Goal: Navigation & Orientation: Find specific page/section

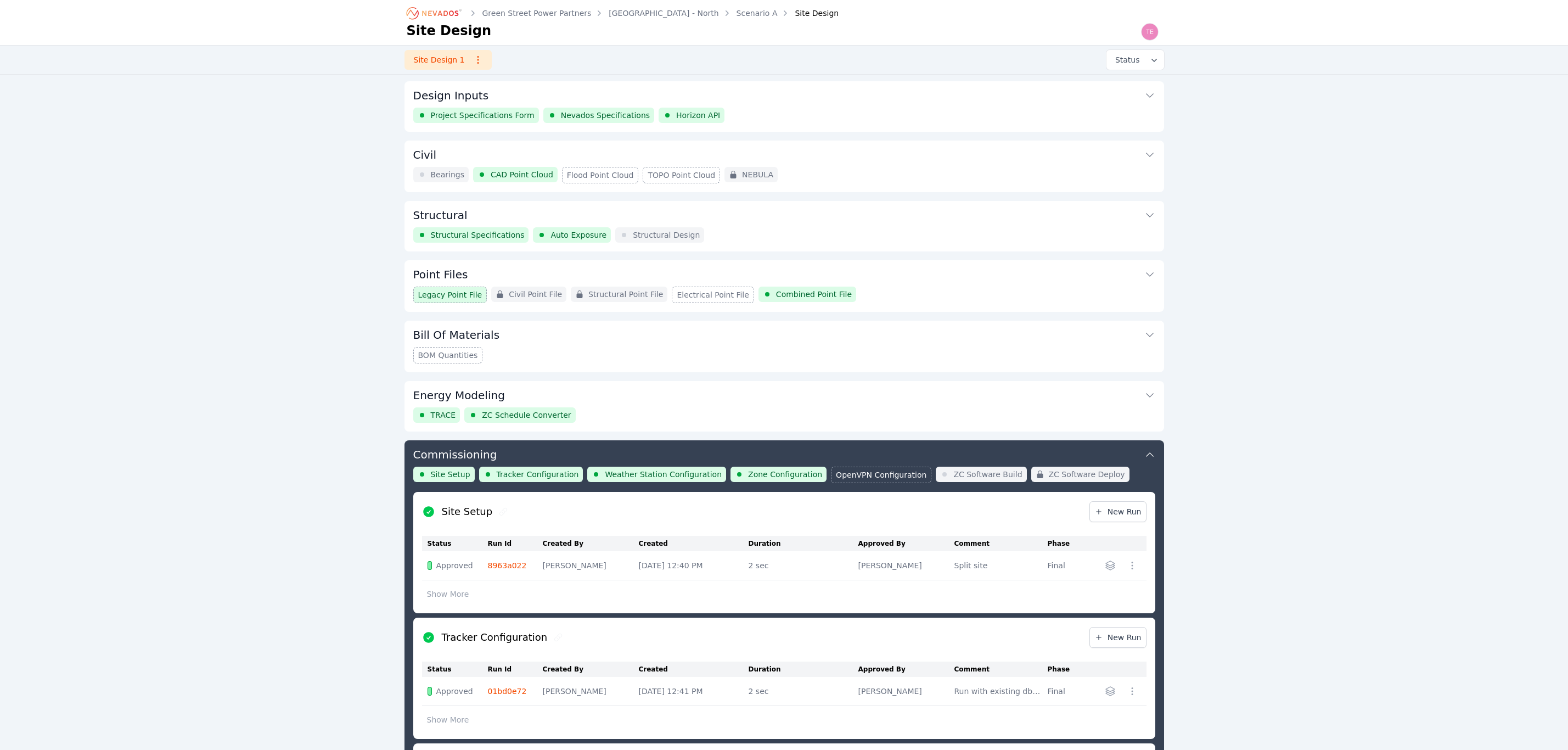
scroll to position [492, 0]
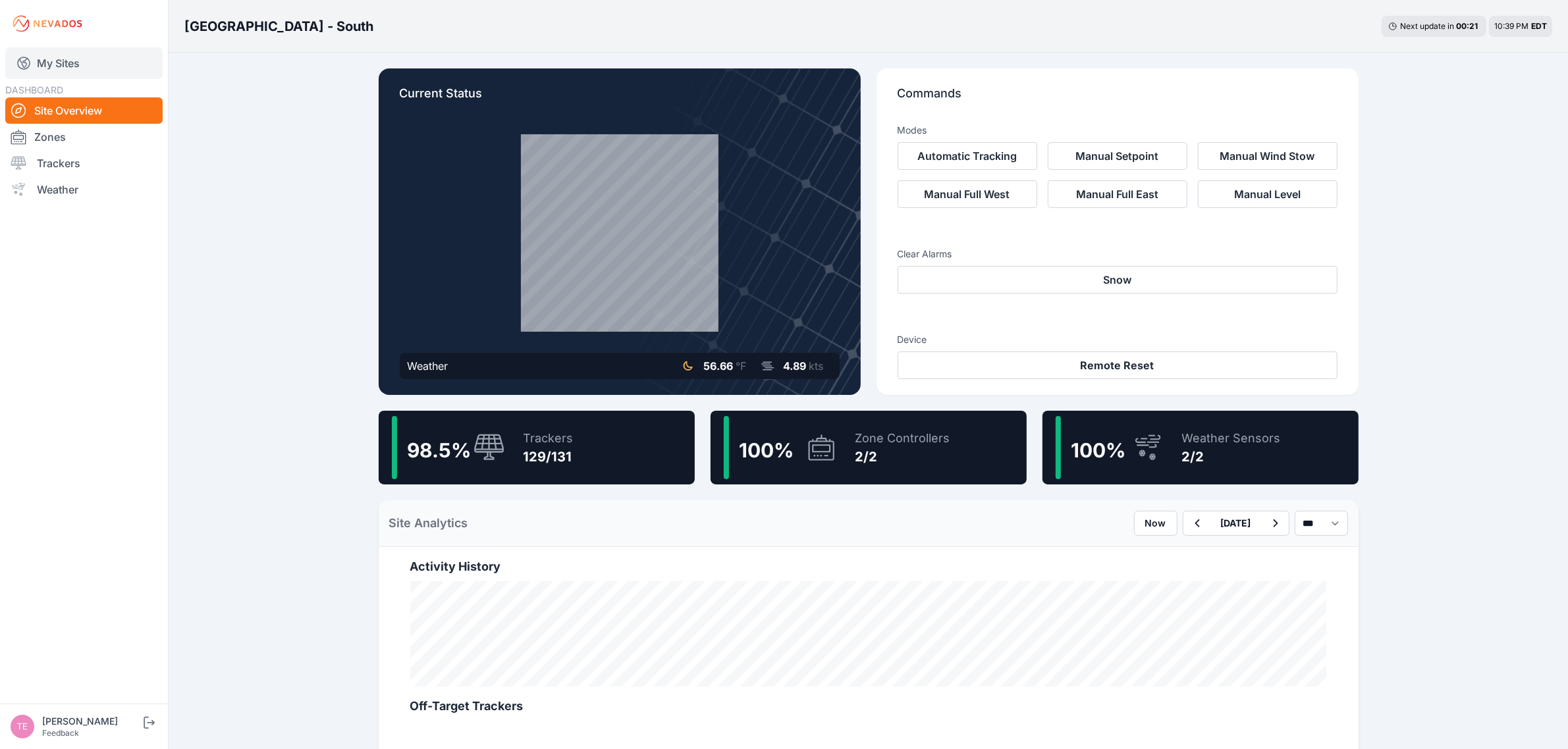
click at [46, 53] on link "My Sites" at bounding box center [83, 63] width 157 height 31
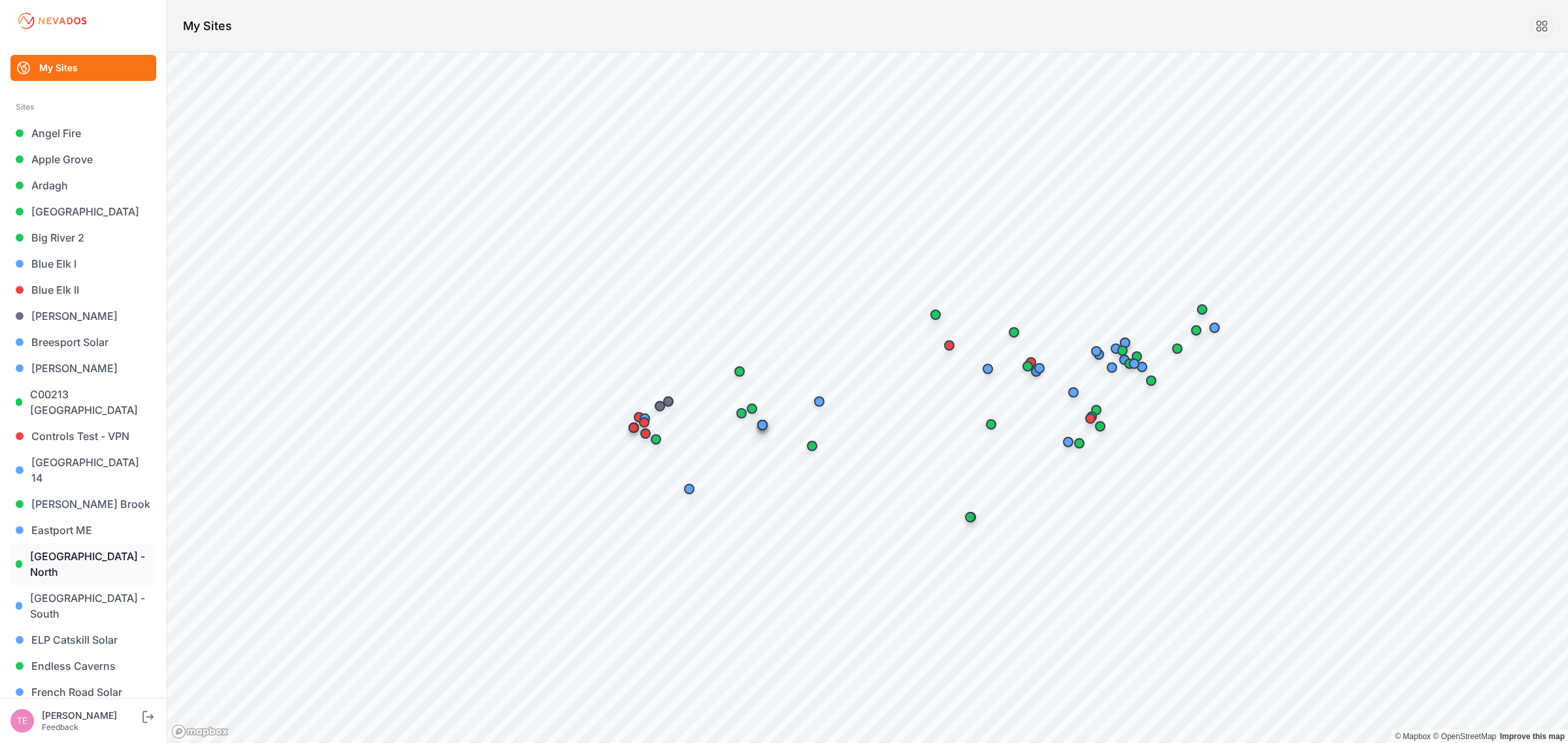
click at [99, 543] on link "East Road - North" at bounding box center [83, 564] width 146 height 42
click at [109, 585] on link "[GEOGRAPHIC_DATA] - South" at bounding box center [83, 606] width 146 height 42
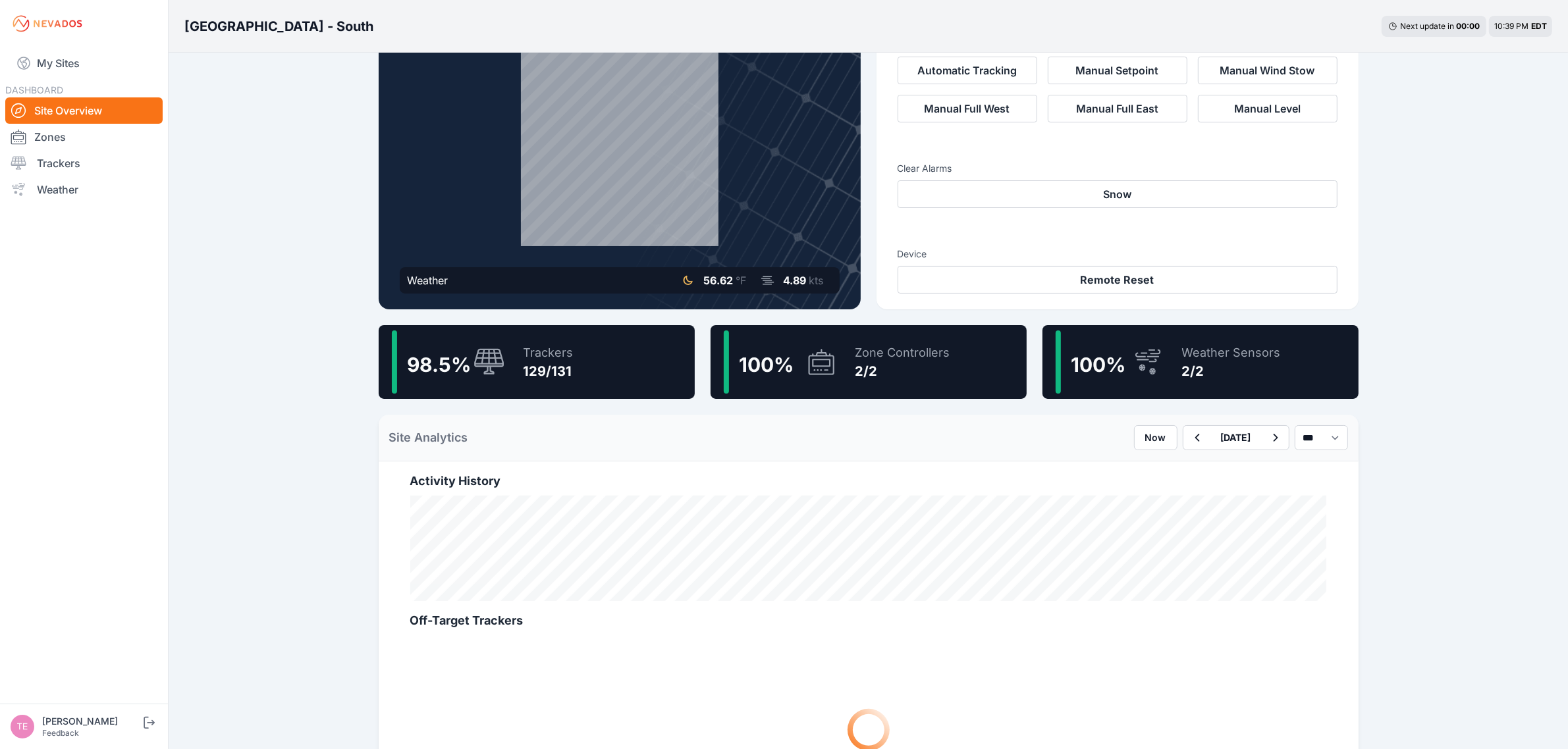
scroll to position [82, 0]
